Goal: Information Seeking & Learning: Compare options

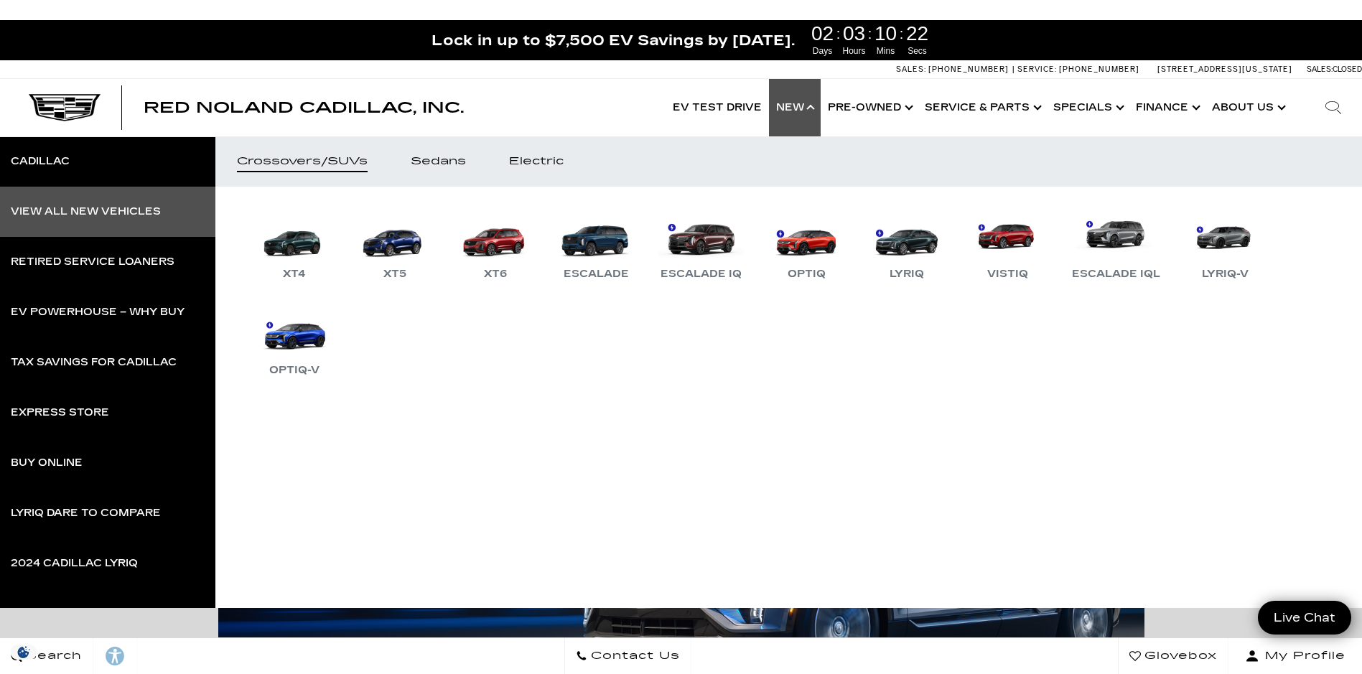
click at [75, 210] on div "View All New Vehicles" at bounding box center [86, 212] width 150 height 10
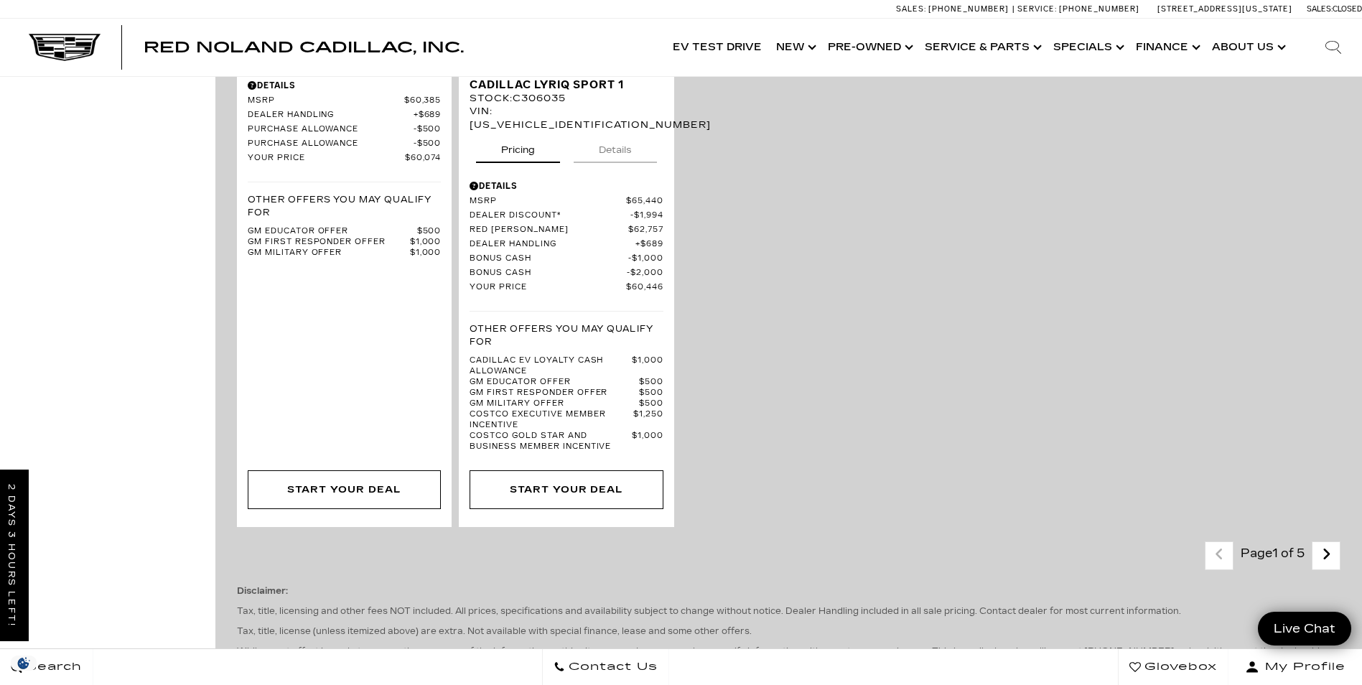
scroll to position [3304, 0]
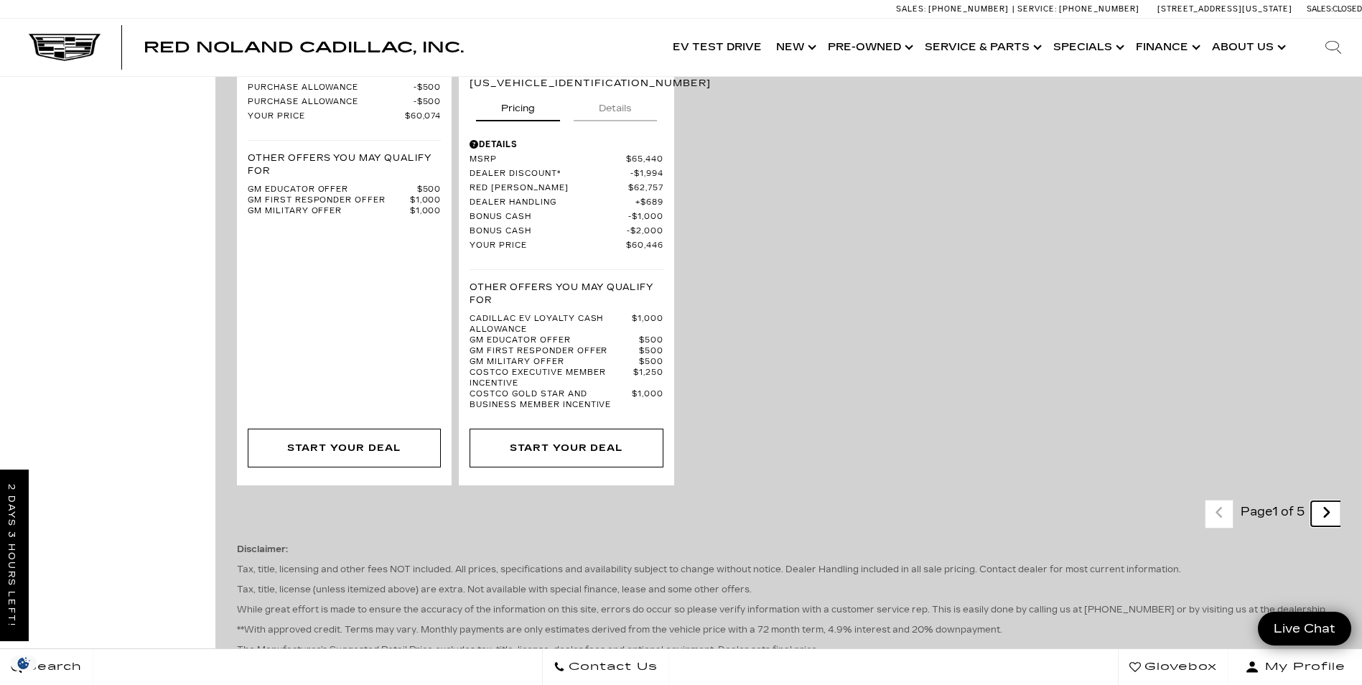
click at [1332, 501] on icon "next page" at bounding box center [1326, 512] width 9 height 23
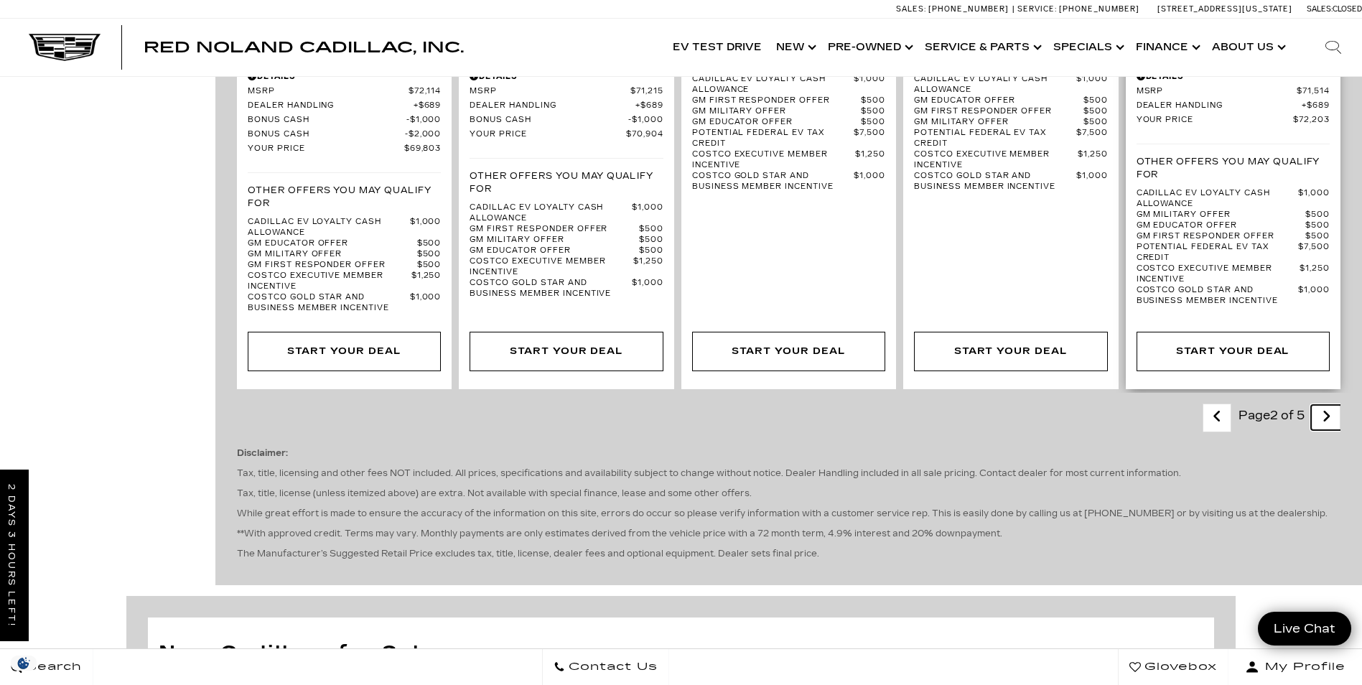
scroll to position [2801, 0]
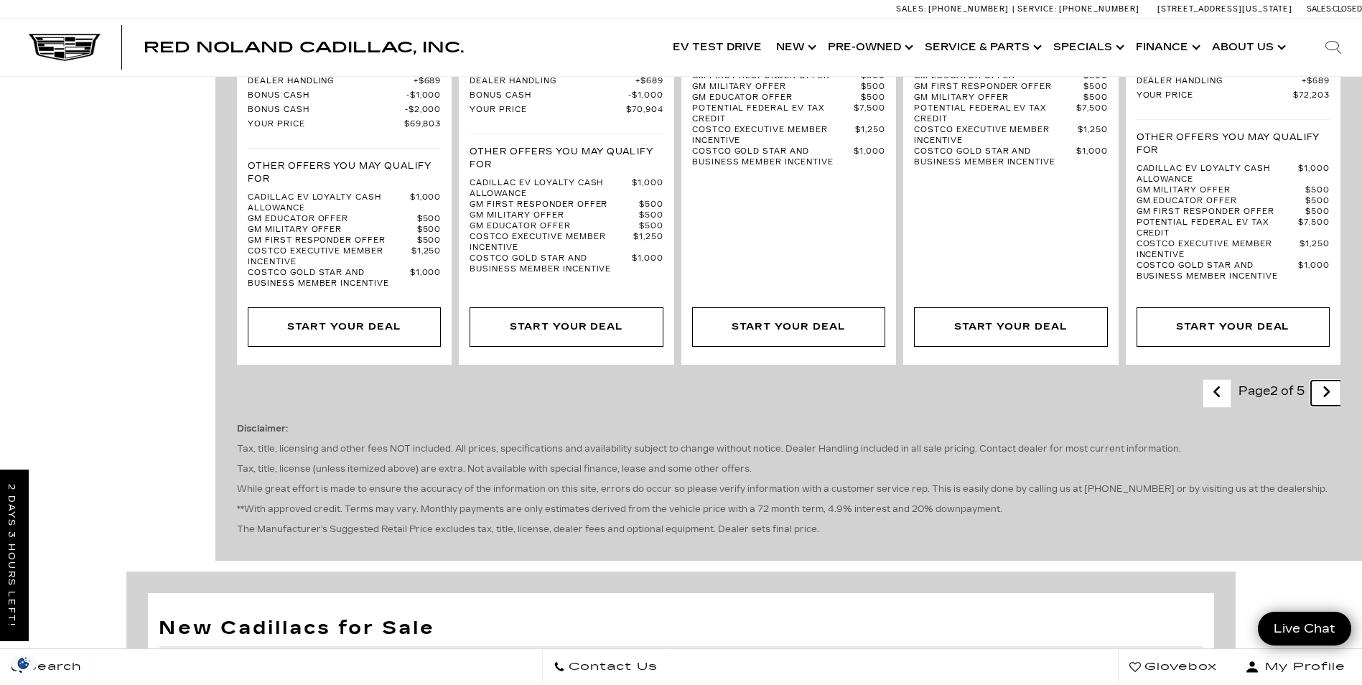
click at [1332, 381] on icon "next page" at bounding box center [1326, 392] width 9 height 23
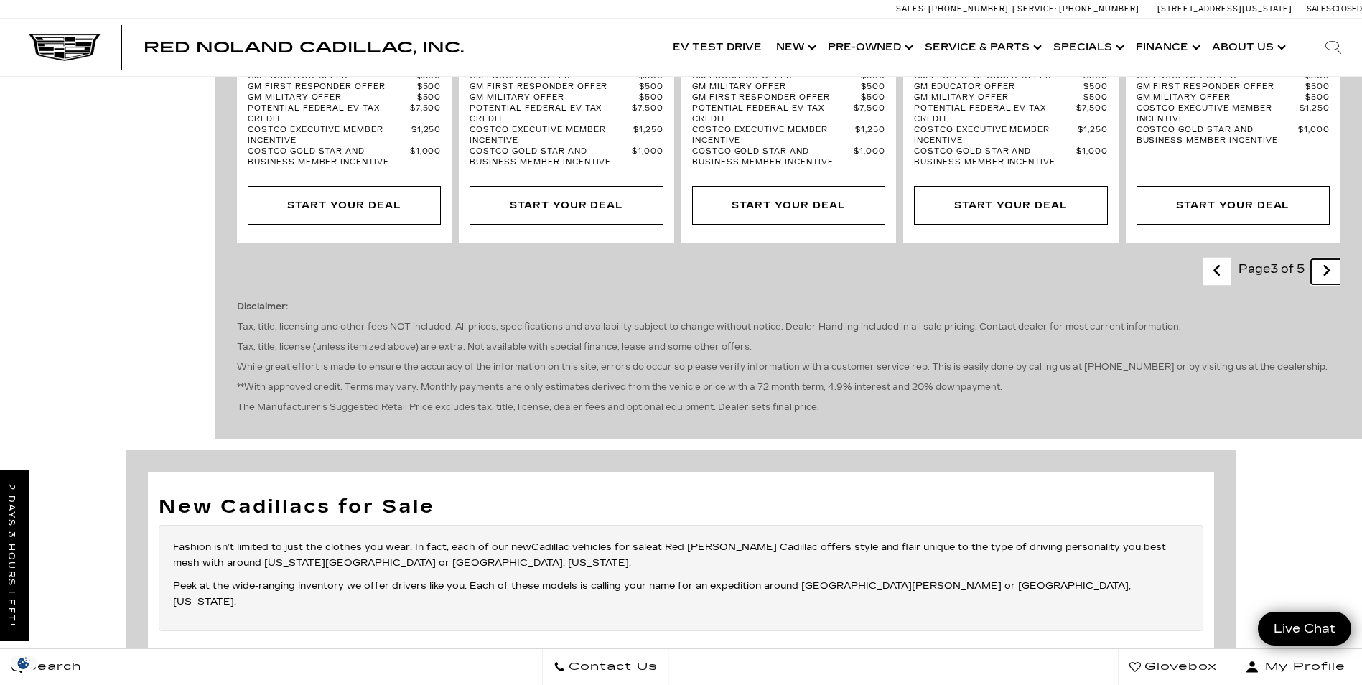
scroll to position [2729, 0]
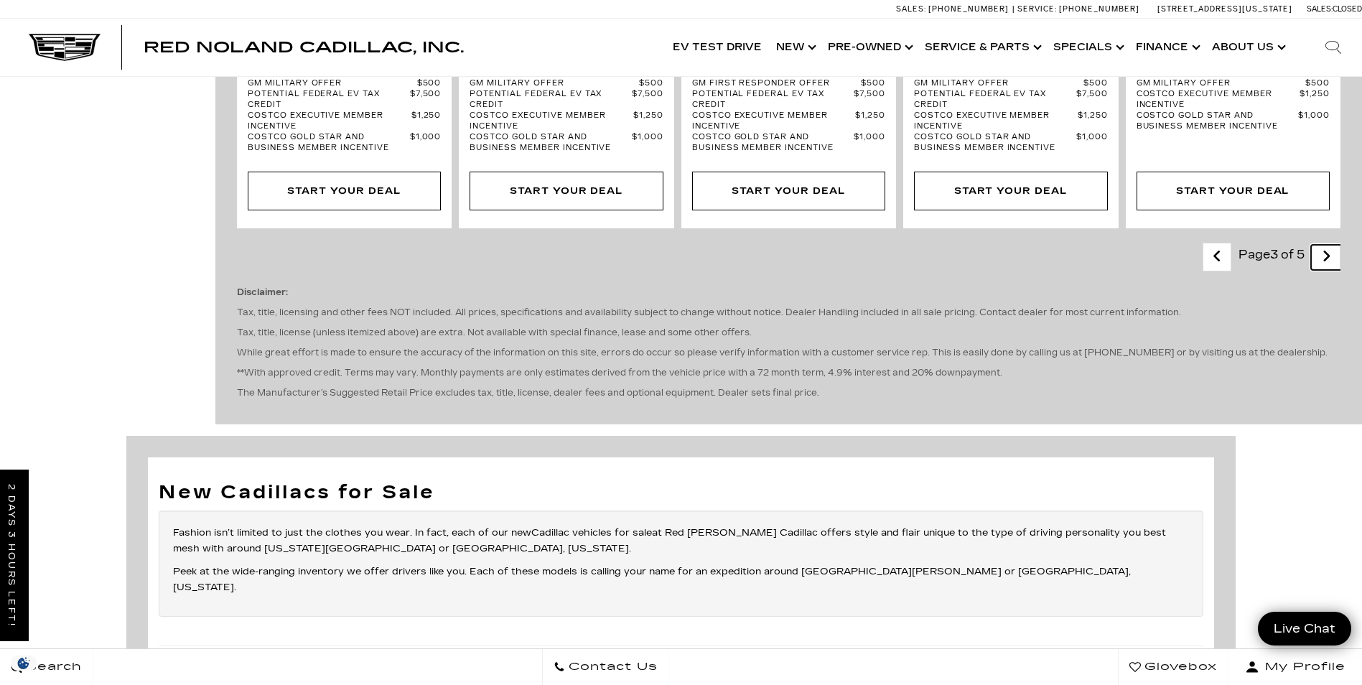
click at [1332, 268] on icon "next page" at bounding box center [1326, 256] width 9 height 23
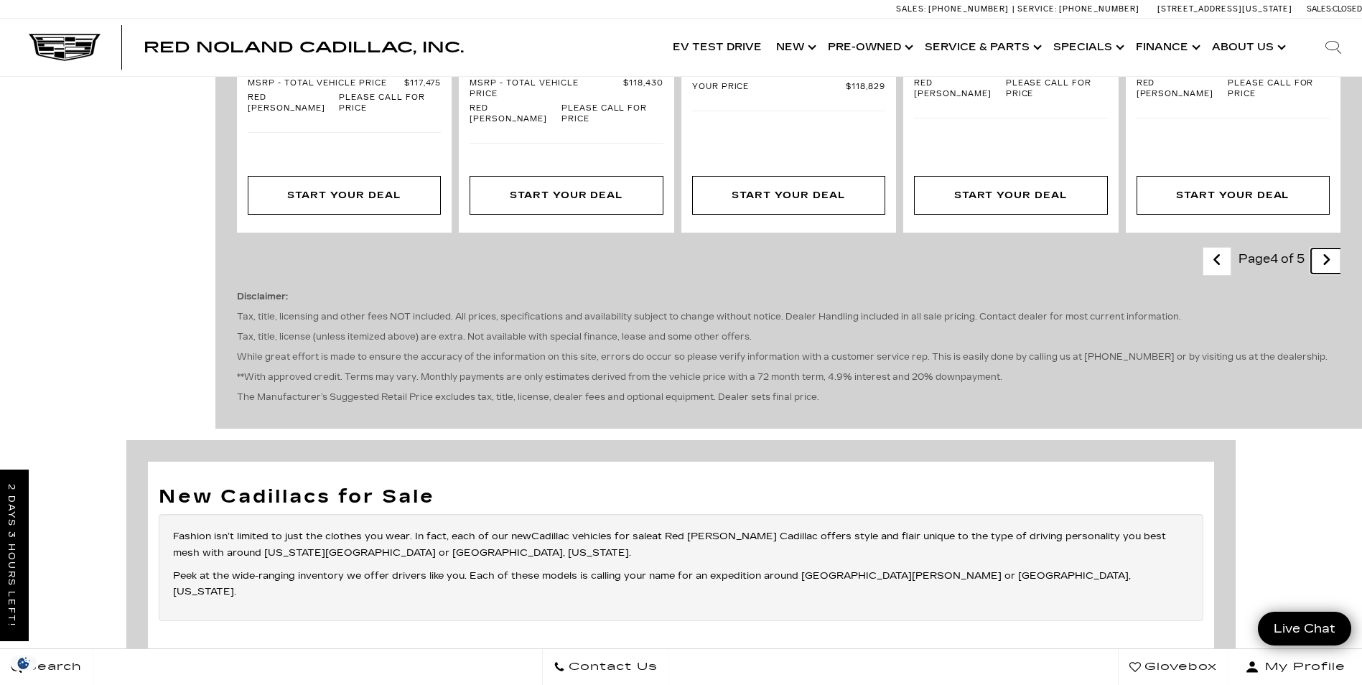
scroll to position [2370, 0]
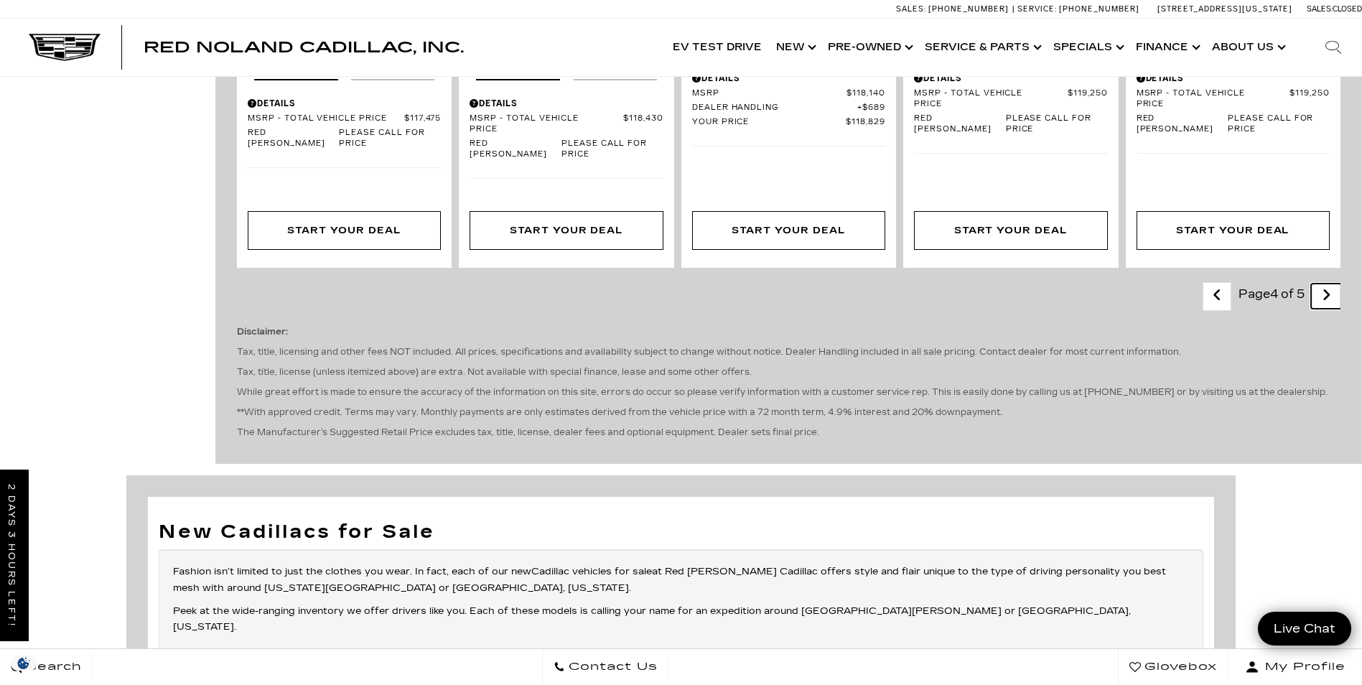
click at [1332, 307] on icon "next page" at bounding box center [1326, 295] width 9 height 23
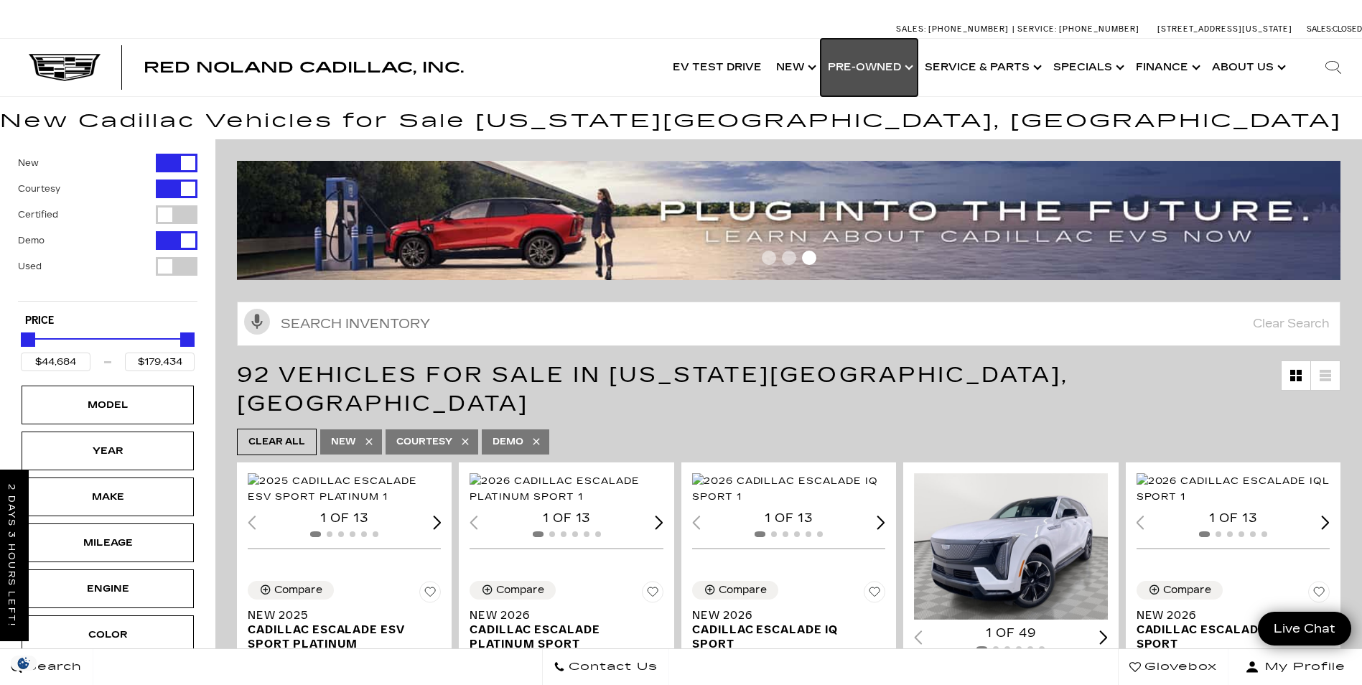
click at [871, 64] on link "Show Pre-Owned" at bounding box center [869, 67] width 97 height 57
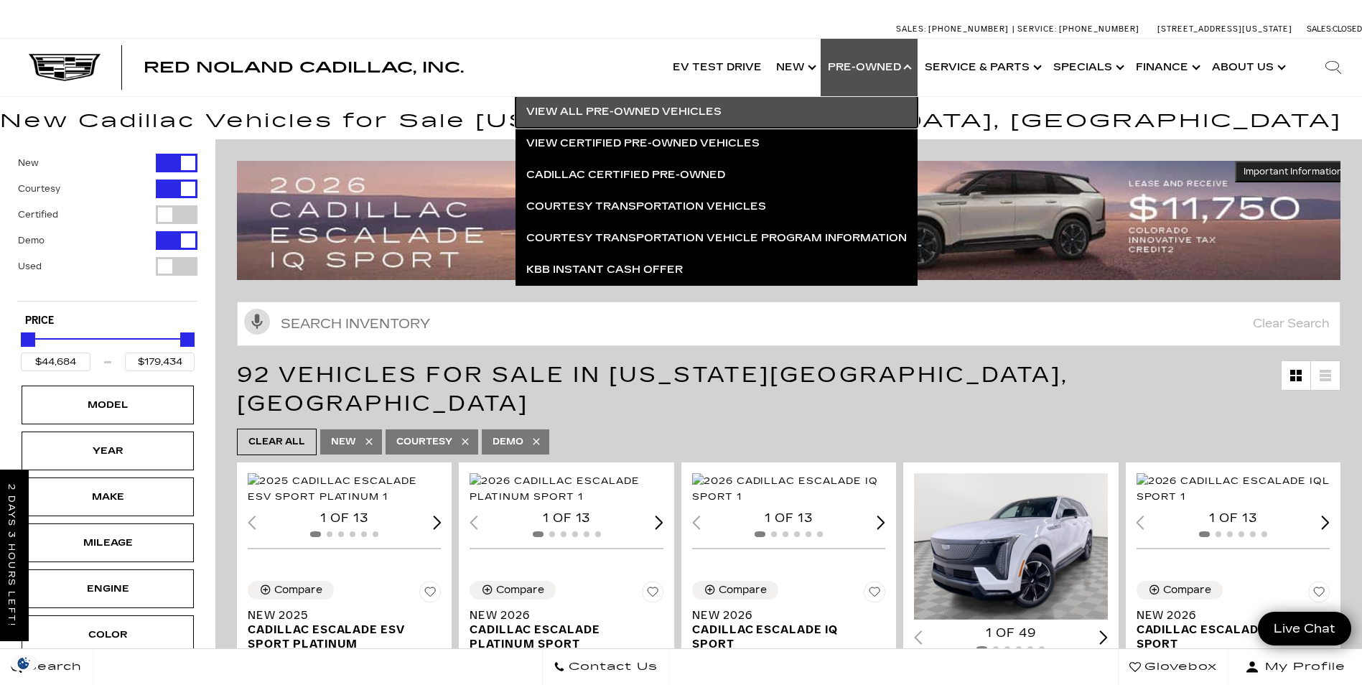
click at [630, 111] on link "View All Pre-Owned Vehicles" at bounding box center [717, 112] width 402 height 32
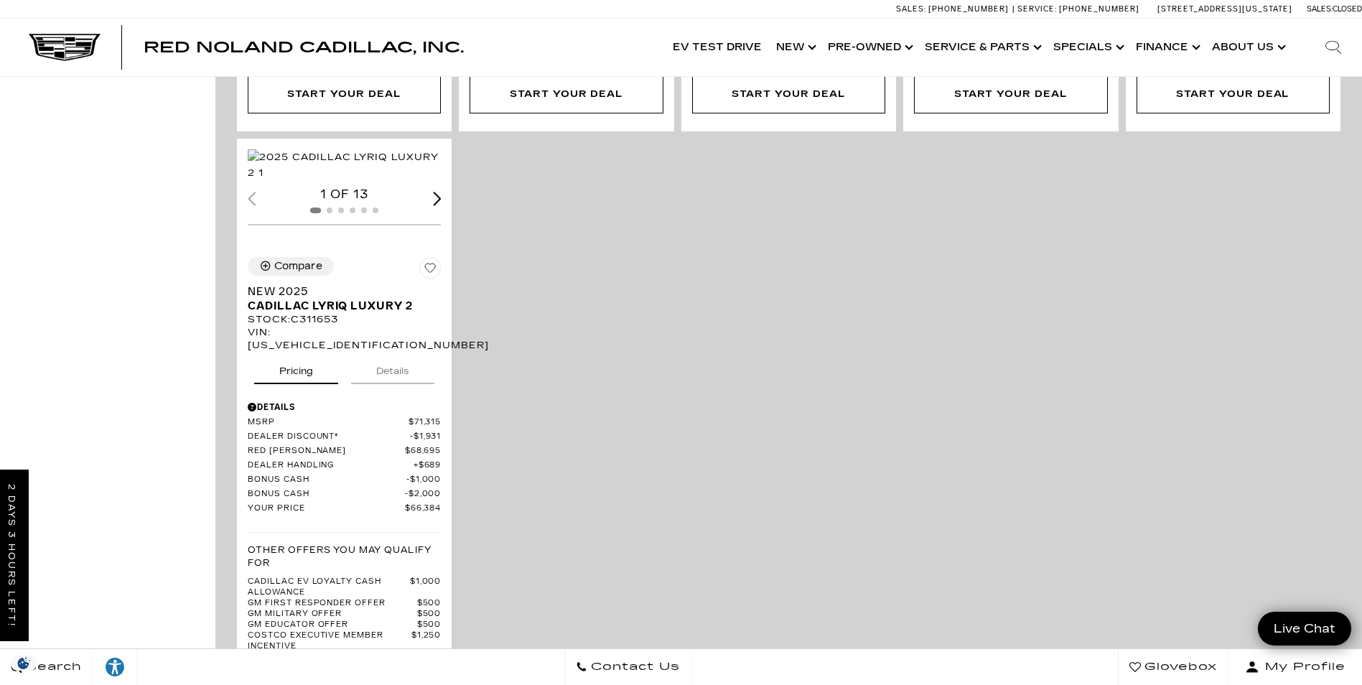
scroll to position [3088, 0]
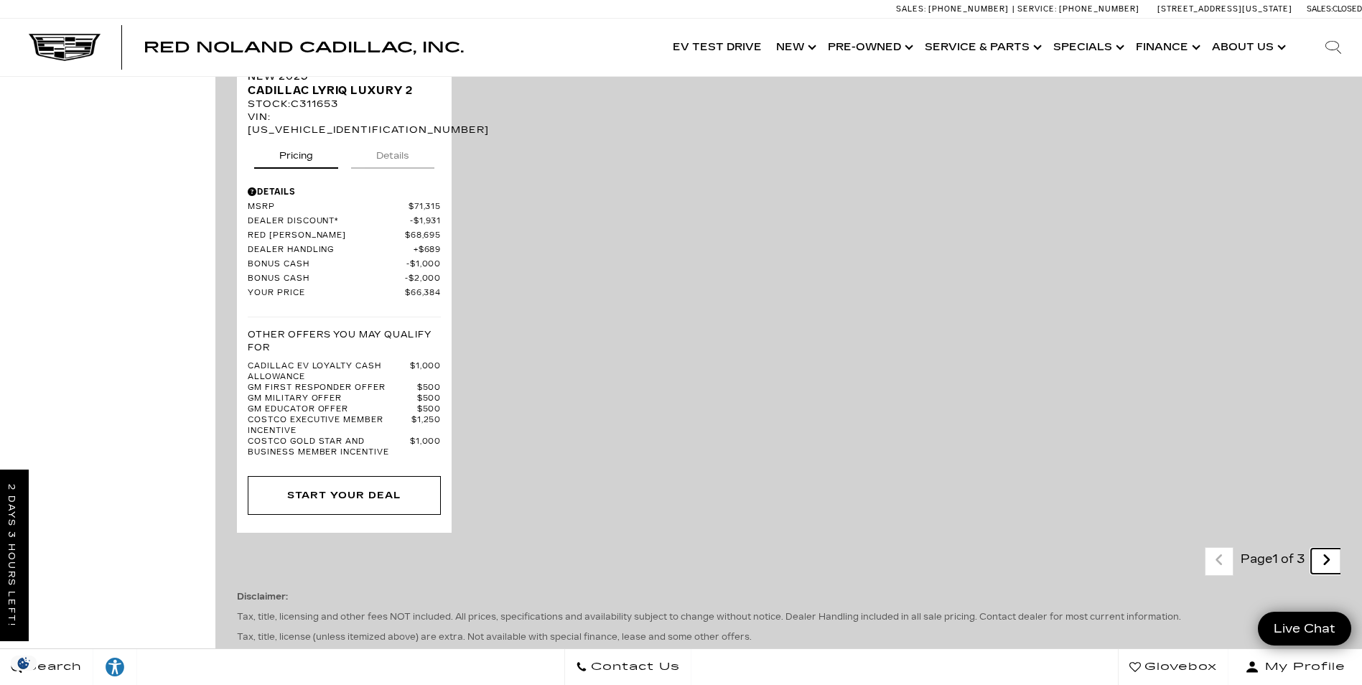
click at [1332, 549] on icon "next page" at bounding box center [1326, 560] width 9 height 23
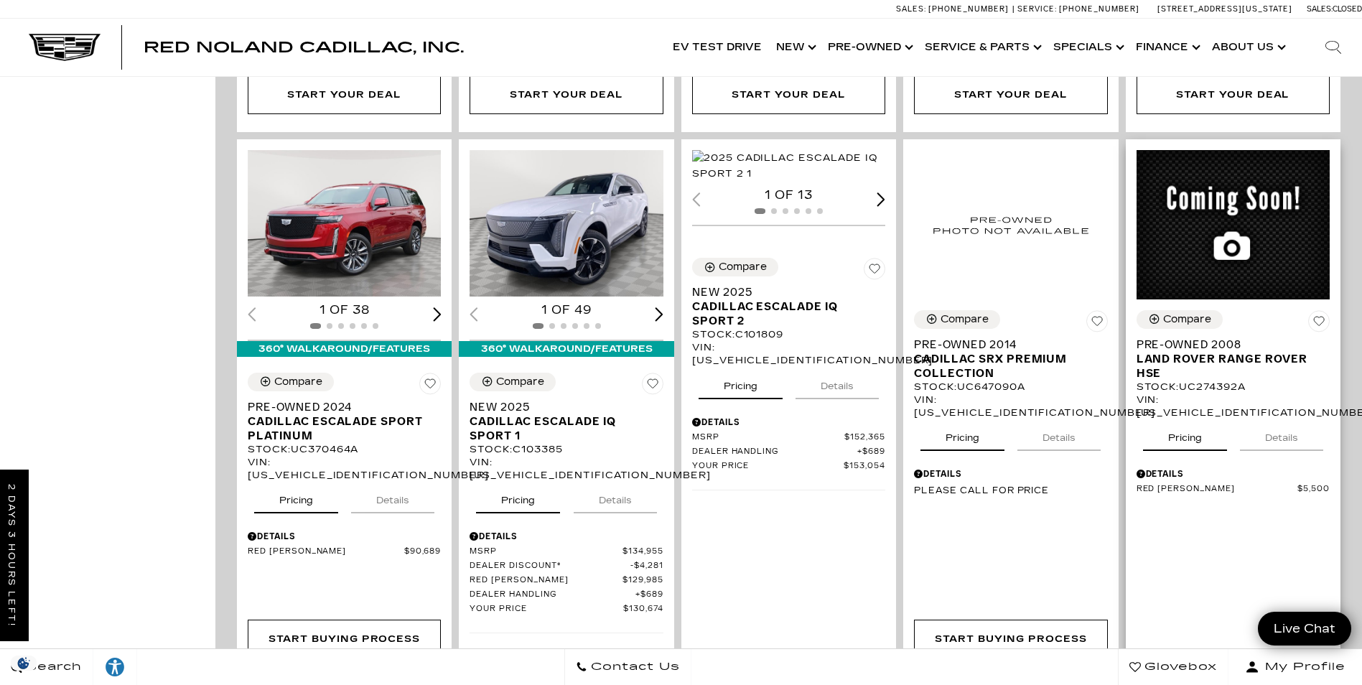
scroll to position [1724, 0]
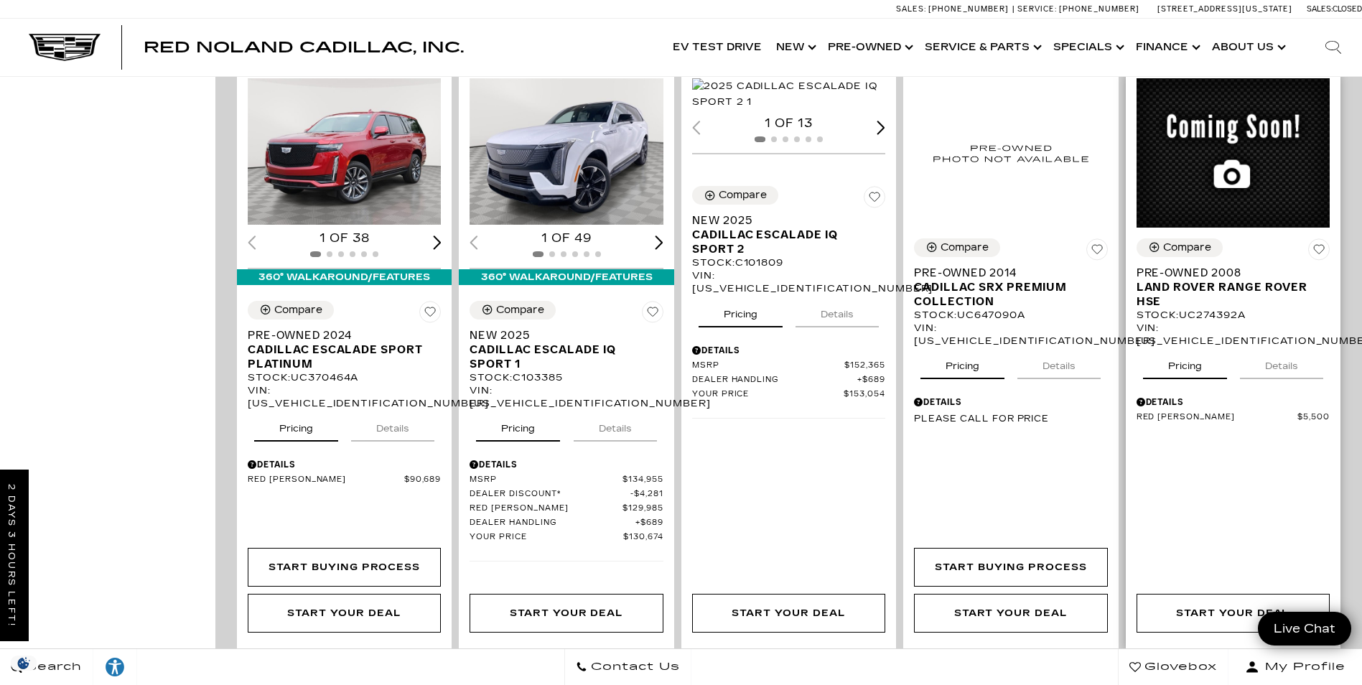
click at [1283, 463] on div "Compare Pre-Owned 2008 Land Rover Range Rover HSE Stock : UC274392A VIN: SALME1…" at bounding box center [1233, 359] width 215 height 583
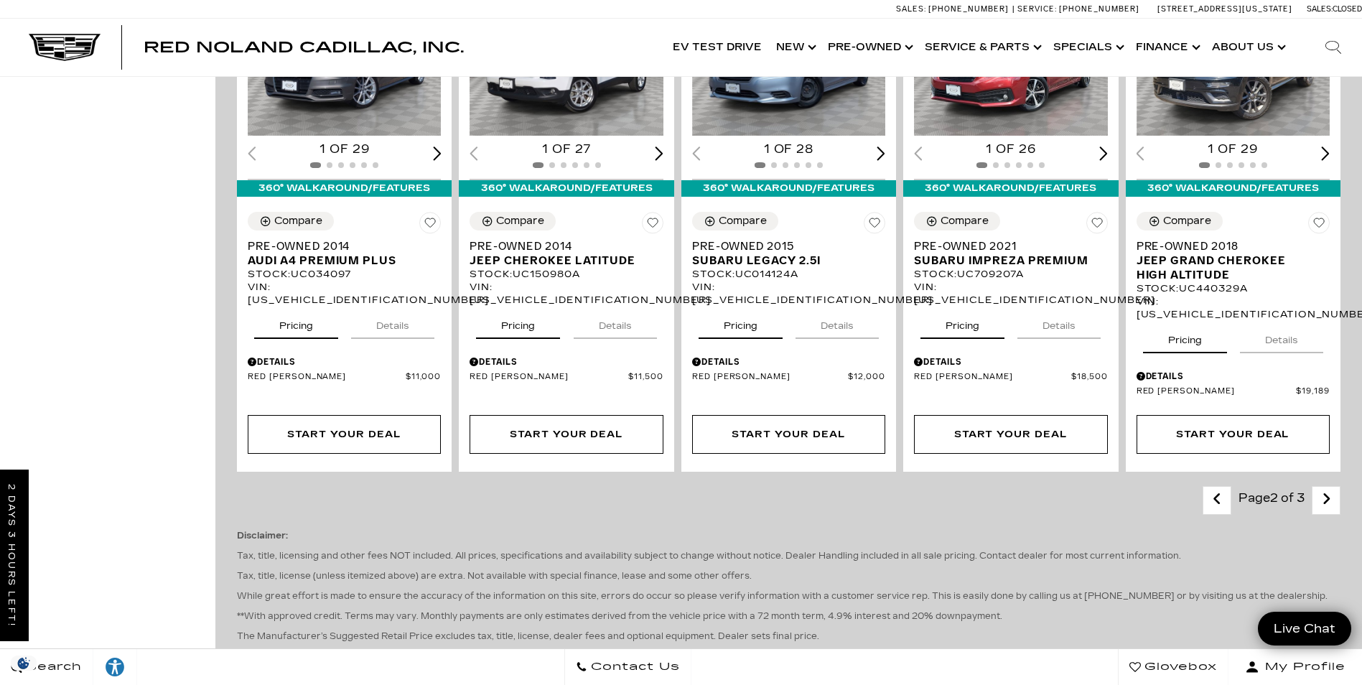
scroll to position [2442, 0]
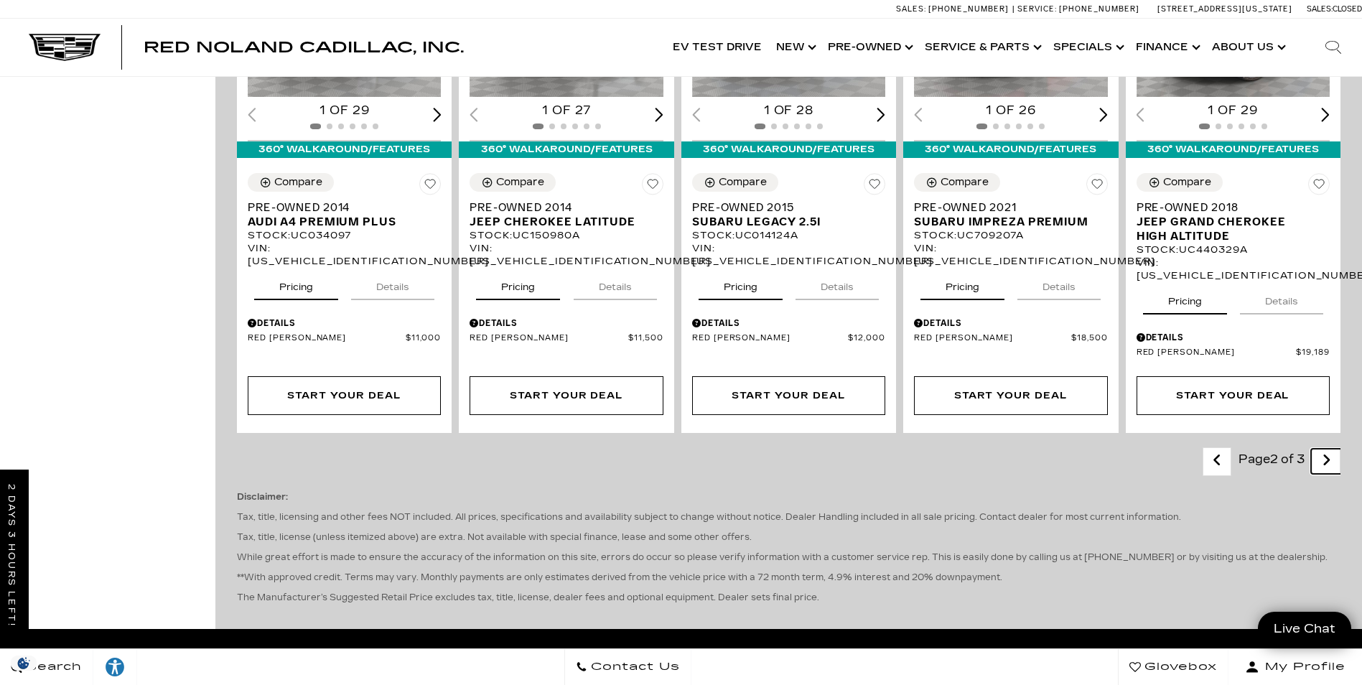
click at [1332, 449] on icon "next page" at bounding box center [1326, 460] width 9 height 23
